Goal: Information Seeking & Learning: Learn about a topic

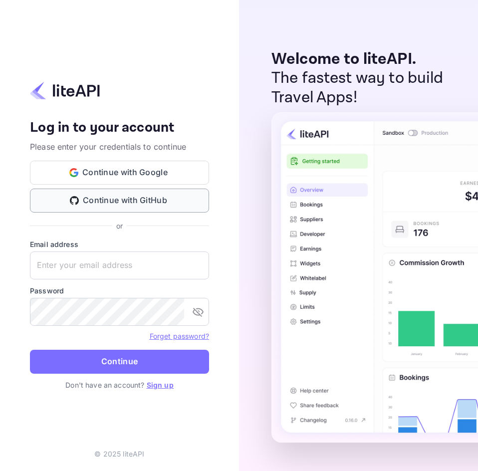
type input "freshwaterbruce2@outlook.com"
click at [132, 202] on button "Continue with GitHub" at bounding box center [119, 201] width 179 height 24
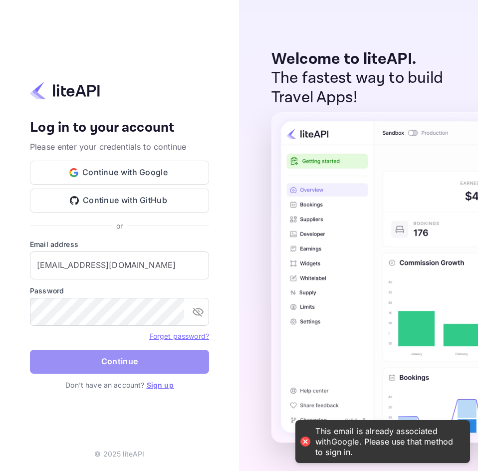
click at [101, 362] on button "Continue" at bounding box center [119, 362] width 179 height 24
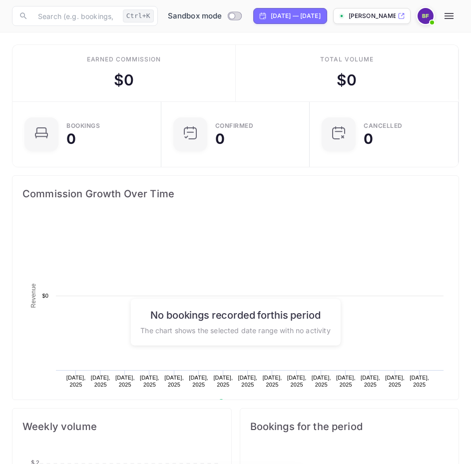
scroll to position [155, 211]
click at [453, 19] on icon "button" at bounding box center [448, 16] width 9 height 6
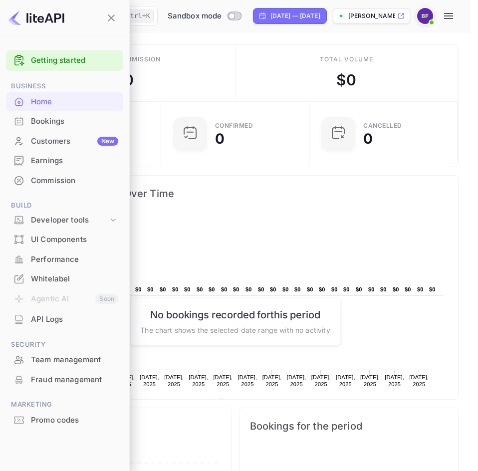
click at [47, 61] on link "Getting started" at bounding box center [74, 60] width 87 height 11
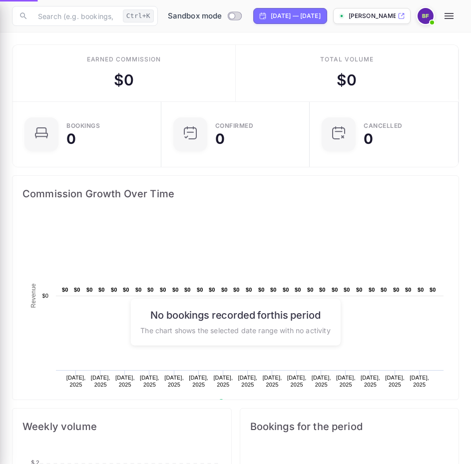
scroll to position [8, 8]
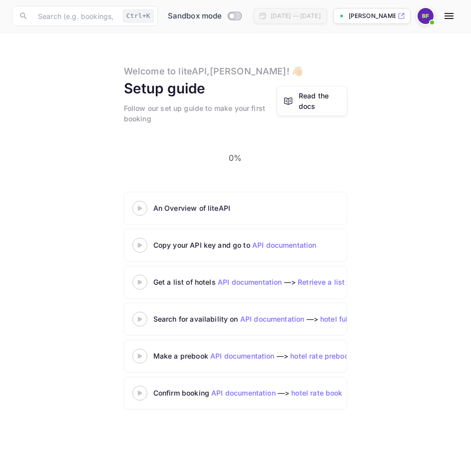
click at [287, 240] on link "API documentation" at bounding box center [284, 244] width 64 height 8
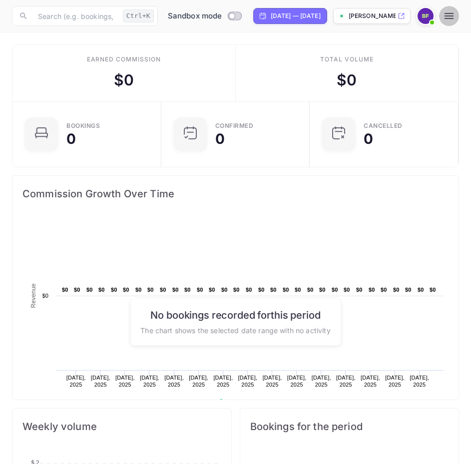
click at [453, 18] on icon "button" at bounding box center [448, 16] width 9 height 6
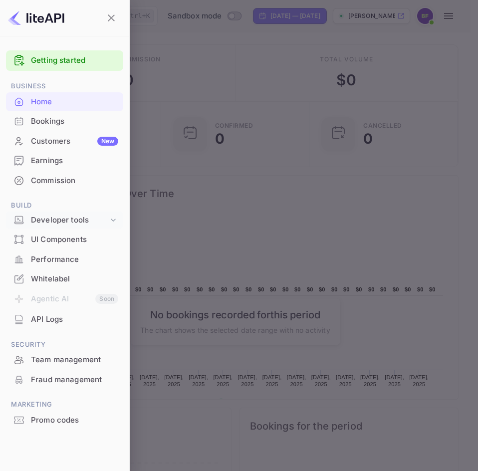
click at [92, 219] on div "Developer tools" at bounding box center [69, 220] width 77 height 11
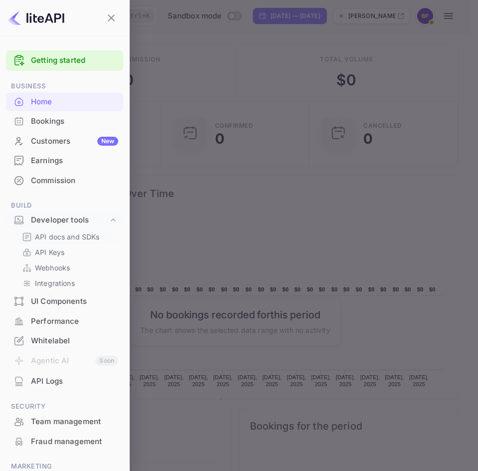
click at [87, 238] on p "API docs and SDKs" at bounding box center [67, 237] width 65 height 10
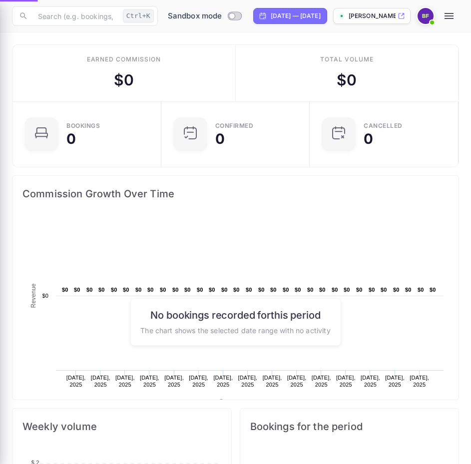
scroll to position [8, 8]
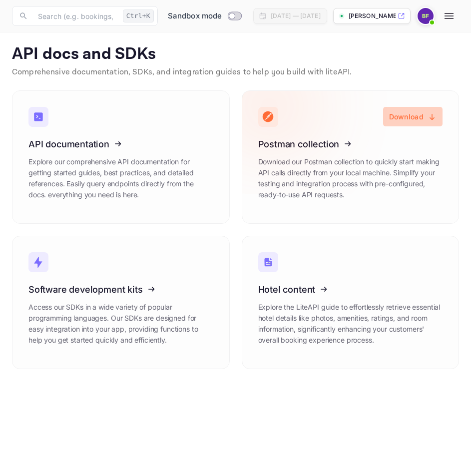
click at [424, 114] on button "Download" at bounding box center [412, 116] width 59 height 19
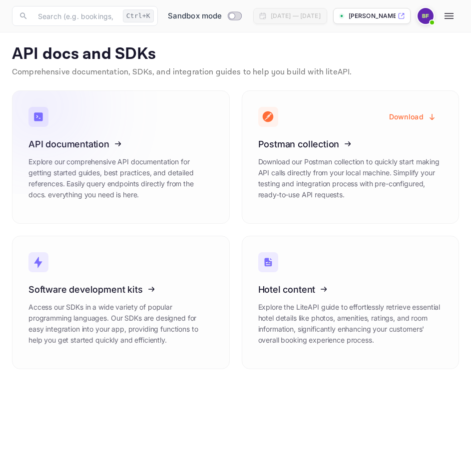
click at [112, 142] on icon at bounding box center [89, 142] width 155 height 103
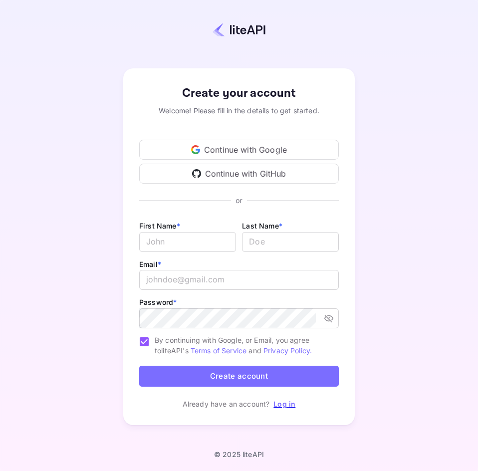
type input "freshwaterbruce2@outlook.com"
click at [290, 404] on link "Log in" at bounding box center [284, 404] width 22 height 8
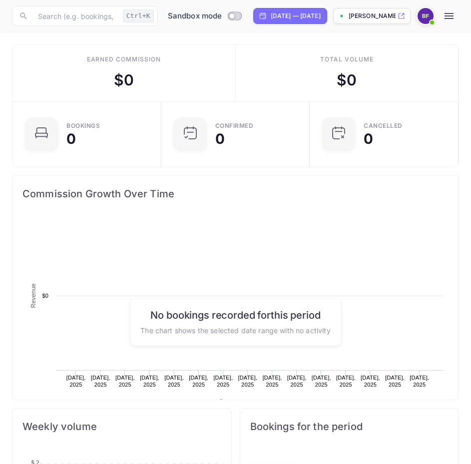
scroll to position [8, 8]
click at [455, 14] on icon "button" at bounding box center [449, 16] width 12 height 12
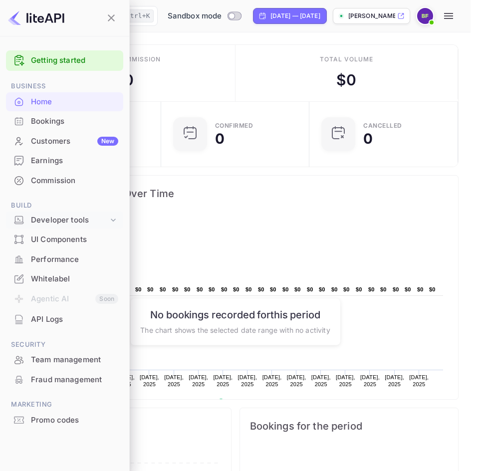
click at [117, 219] on icon at bounding box center [113, 220] width 10 height 10
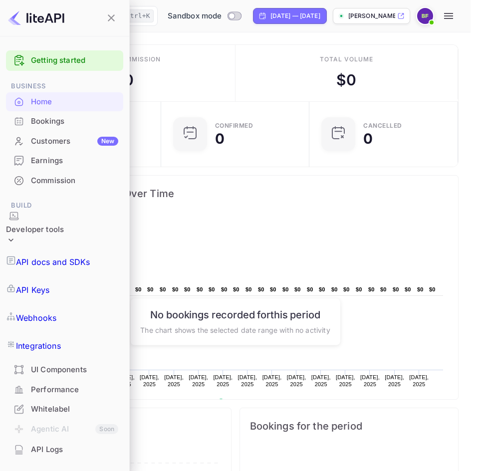
click at [59, 256] on p "API docs and SDKs" at bounding box center [53, 262] width 74 height 12
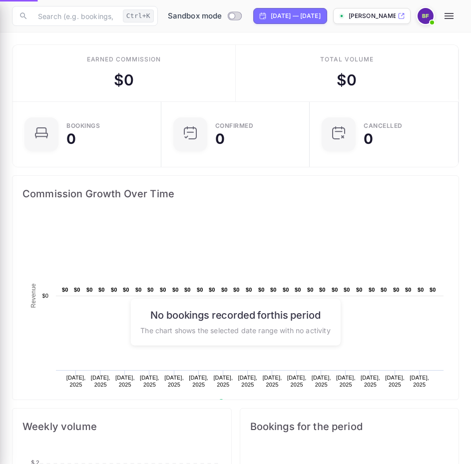
scroll to position [8, 8]
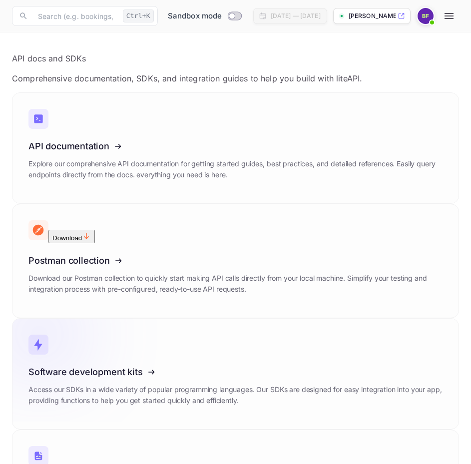
click at [70, 318] on icon at bounding box center [89, 369] width 155 height 103
